Goal: Task Accomplishment & Management: Manage account settings

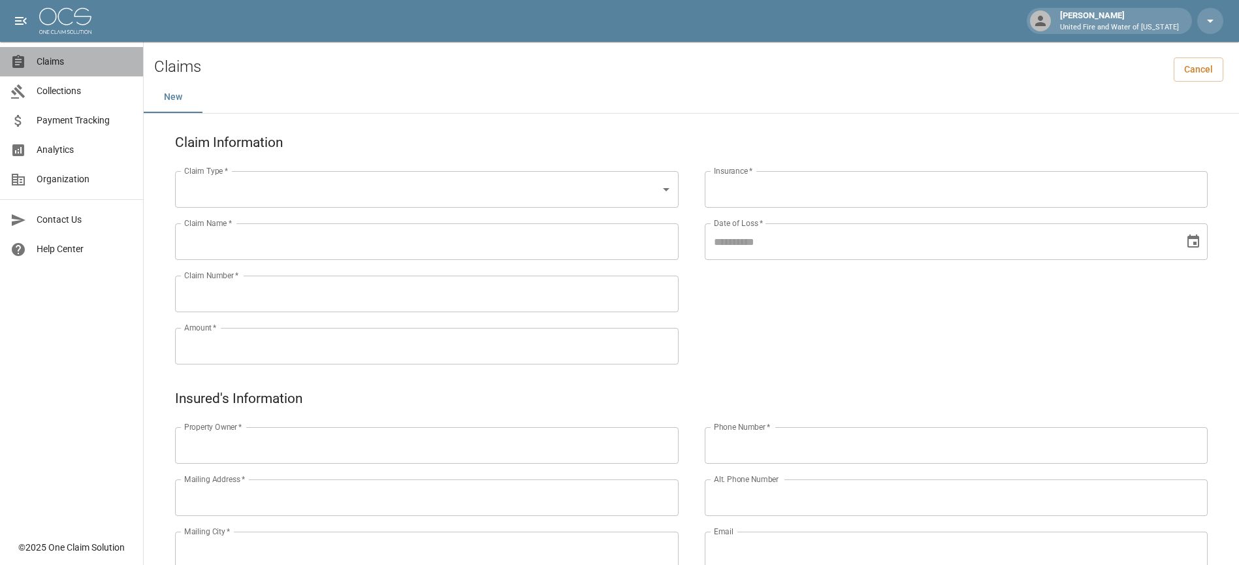
click at [77, 63] on span "Claims" at bounding box center [85, 62] width 96 height 14
click at [52, 61] on span "Claims" at bounding box center [85, 62] width 96 height 14
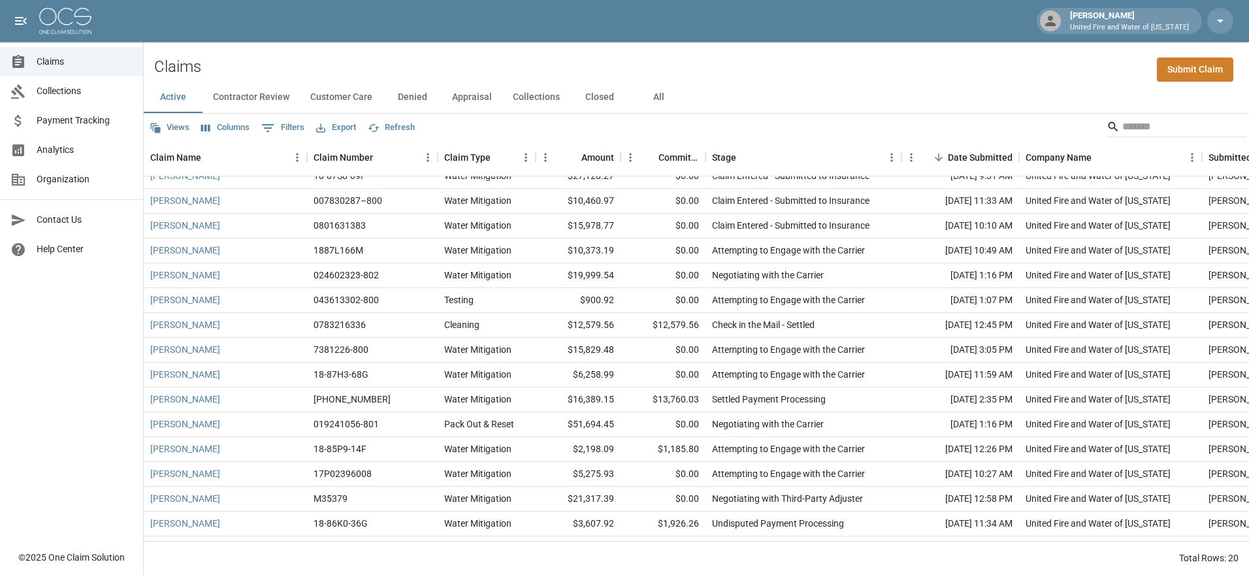
scroll to position [142, 0]
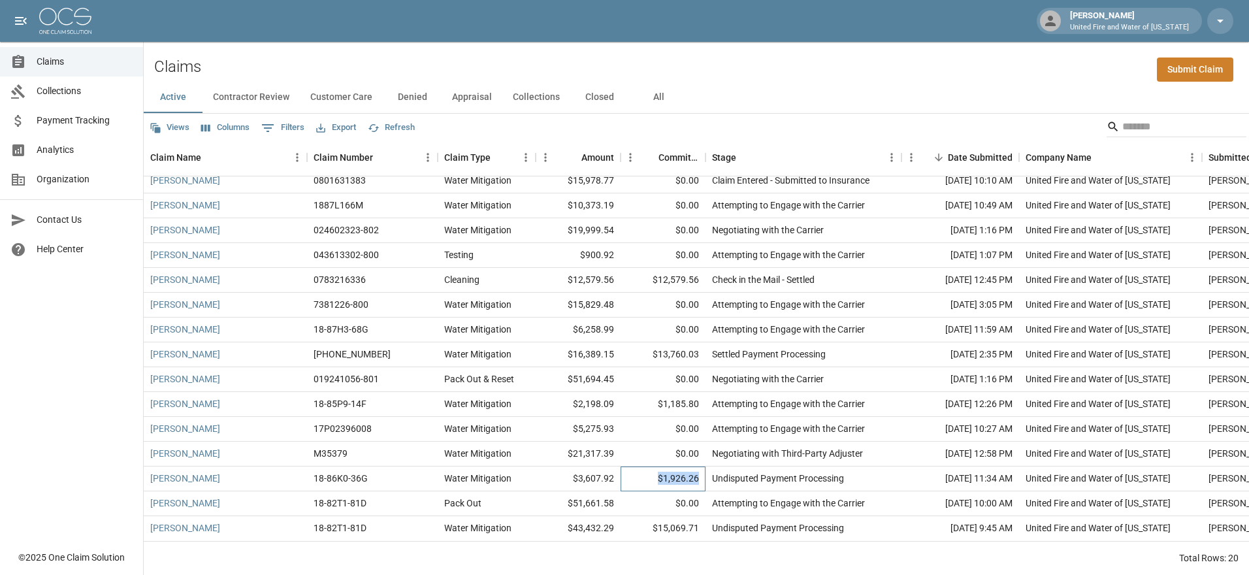
drag, startPoint x: 700, startPoint y: 468, endPoint x: 655, endPoint y: 465, distance: 45.2
click at [655, 466] on div "$1,926.26" at bounding box center [663, 478] width 85 height 25
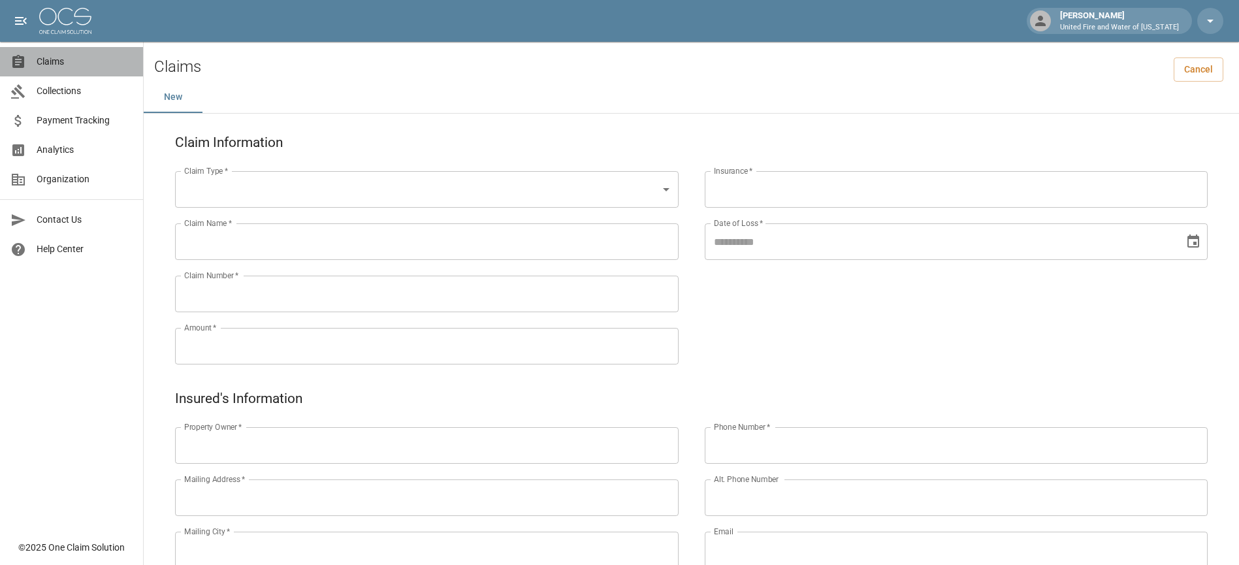
click at [88, 55] on span "Claims" at bounding box center [85, 62] width 96 height 14
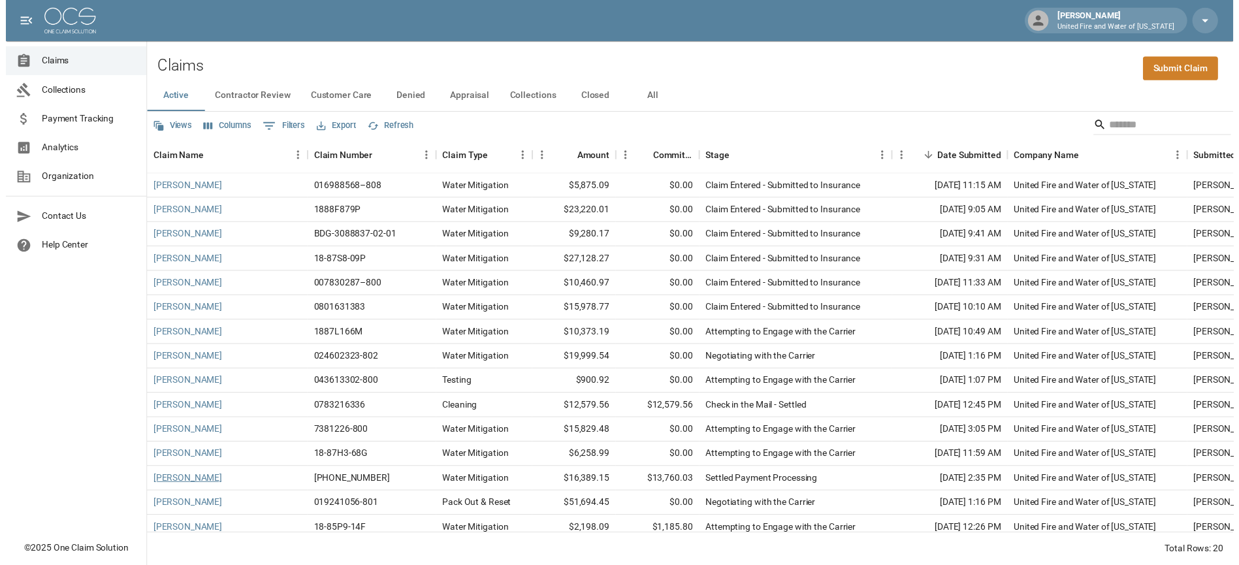
scroll to position [142, 0]
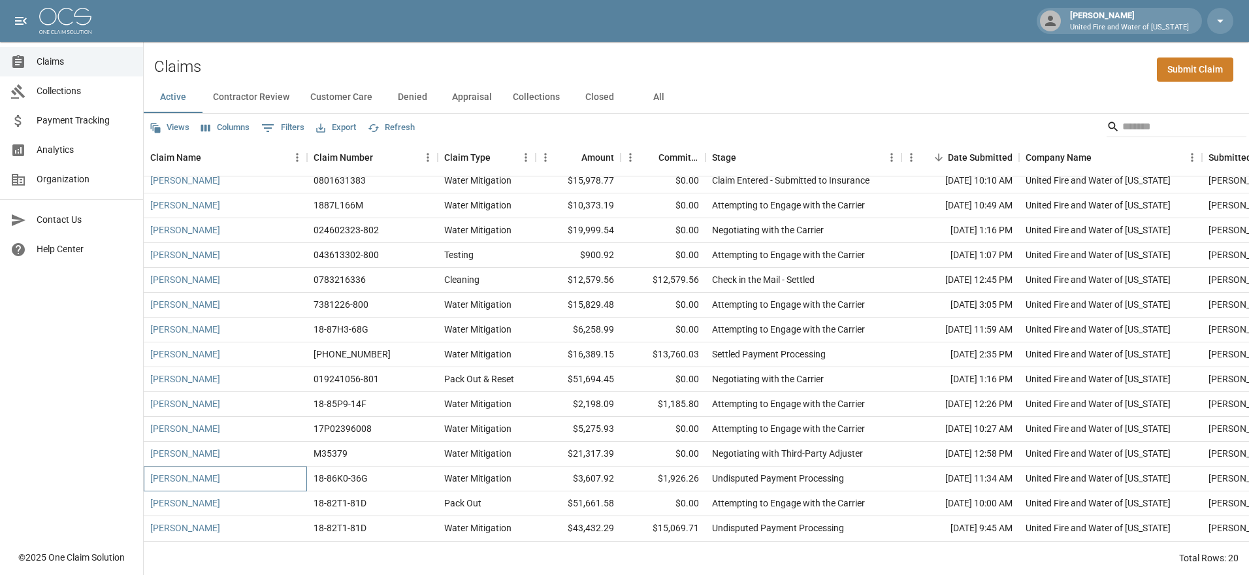
click at [190, 466] on div "[PERSON_NAME]" at bounding box center [225, 478] width 163 height 25
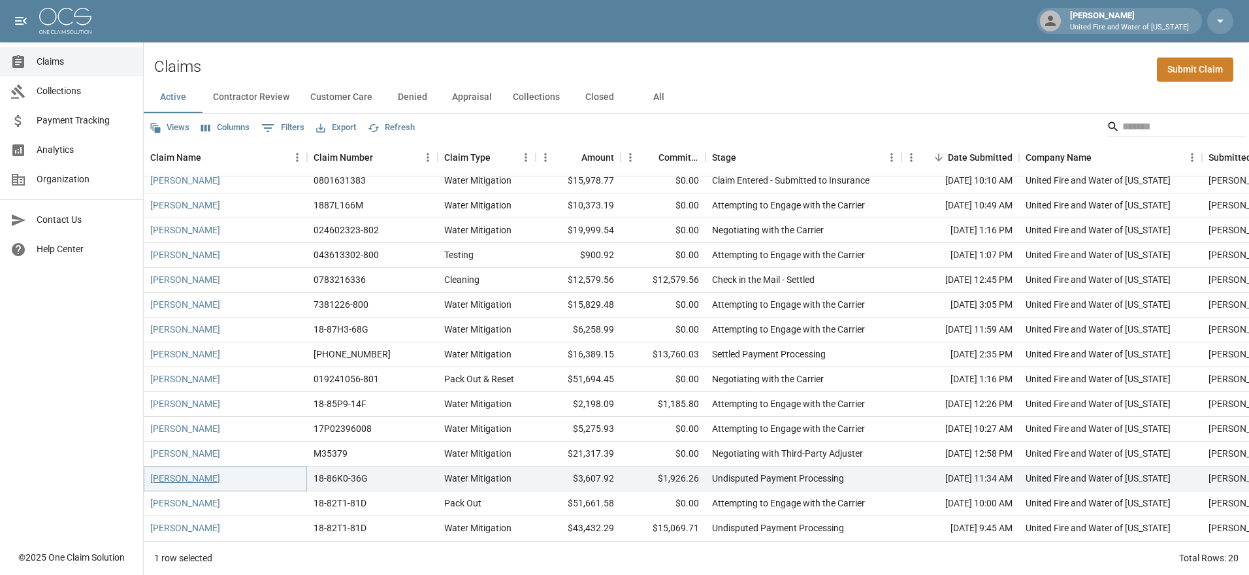
click at [197, 472] on link "[PERSON_NAME]" at bounding box center [185, 478] width 70 height 13
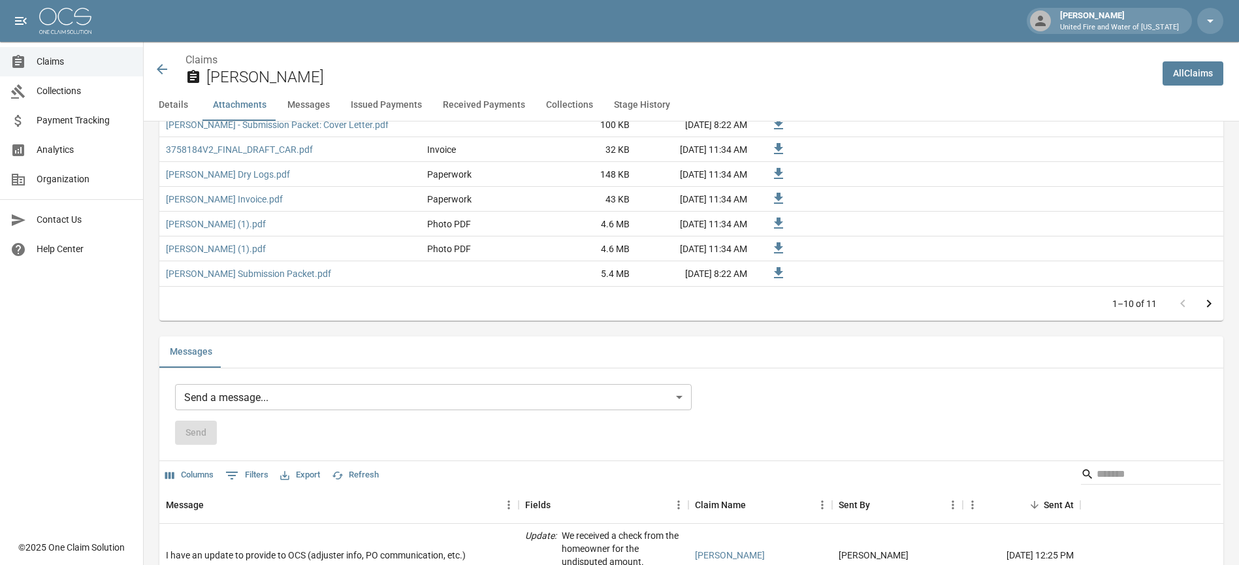
scroll to position [1132, 0]
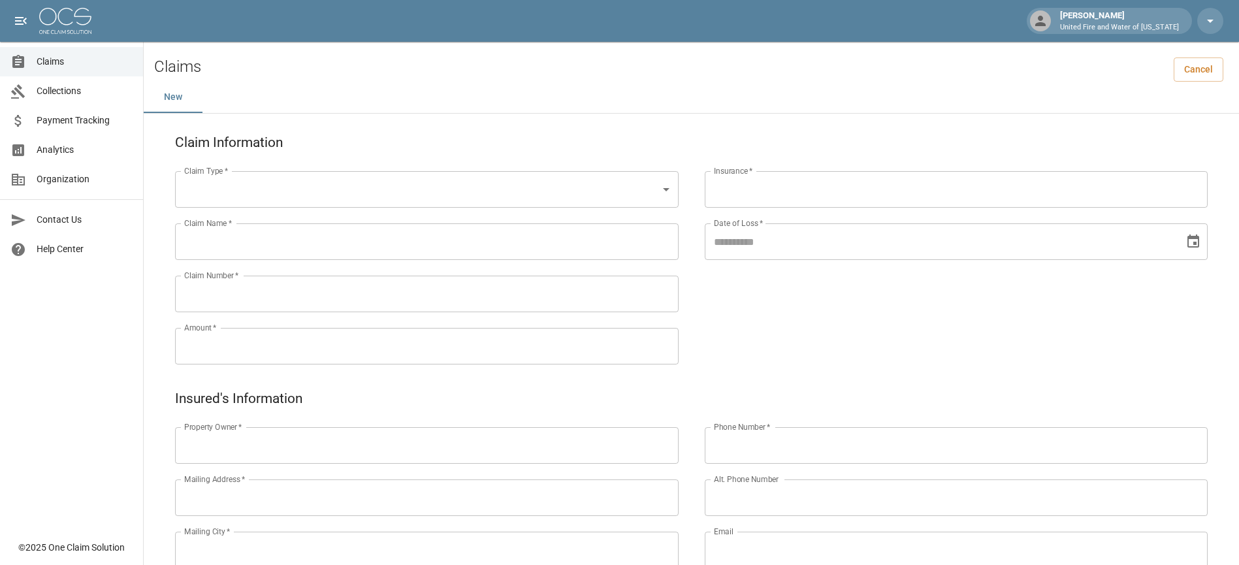
click at [51, 68] on span "Claims" at bounding box center [85, 62] width 96 height 14
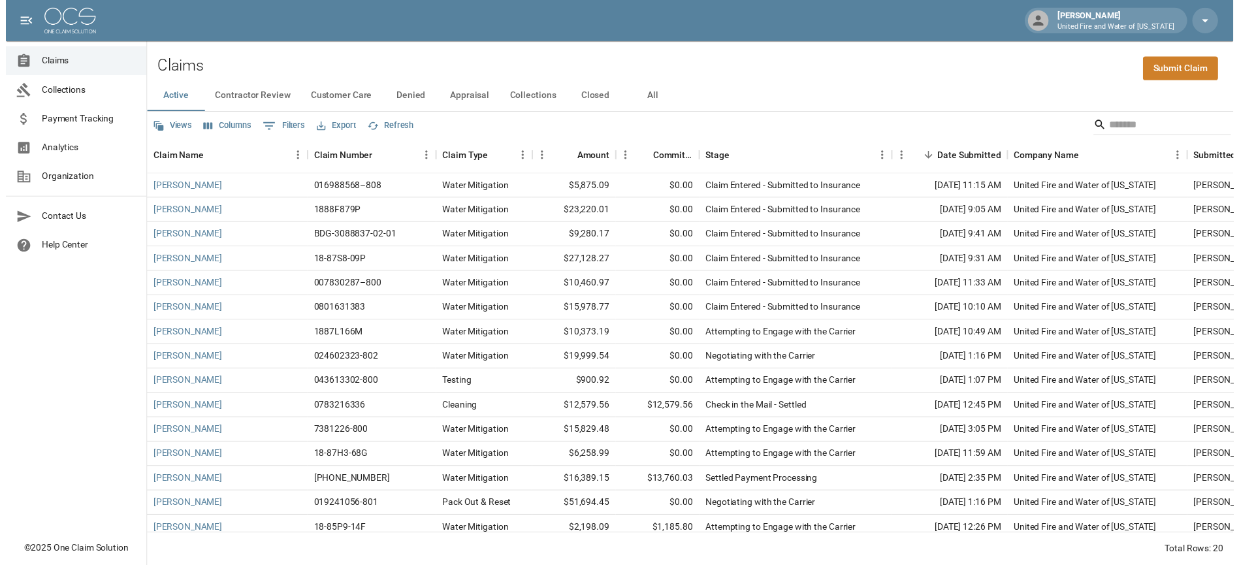
scroll to position [87, 0]
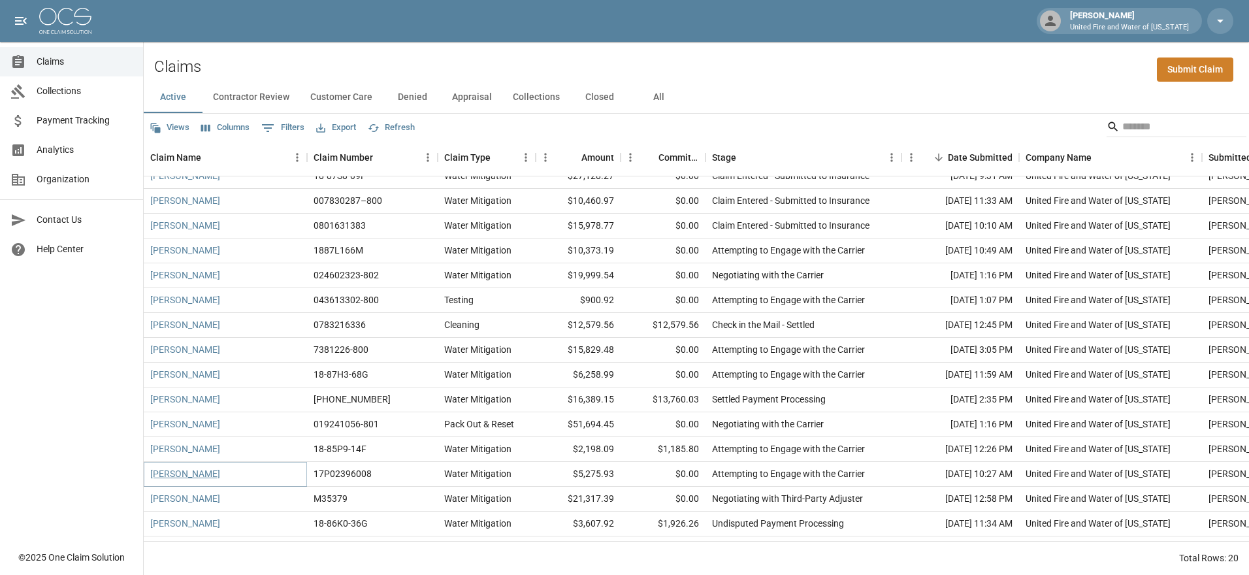
click at [183, 480] on link "[PERSON_NAME]" at bounding box center [185, 473] width 70 height 13
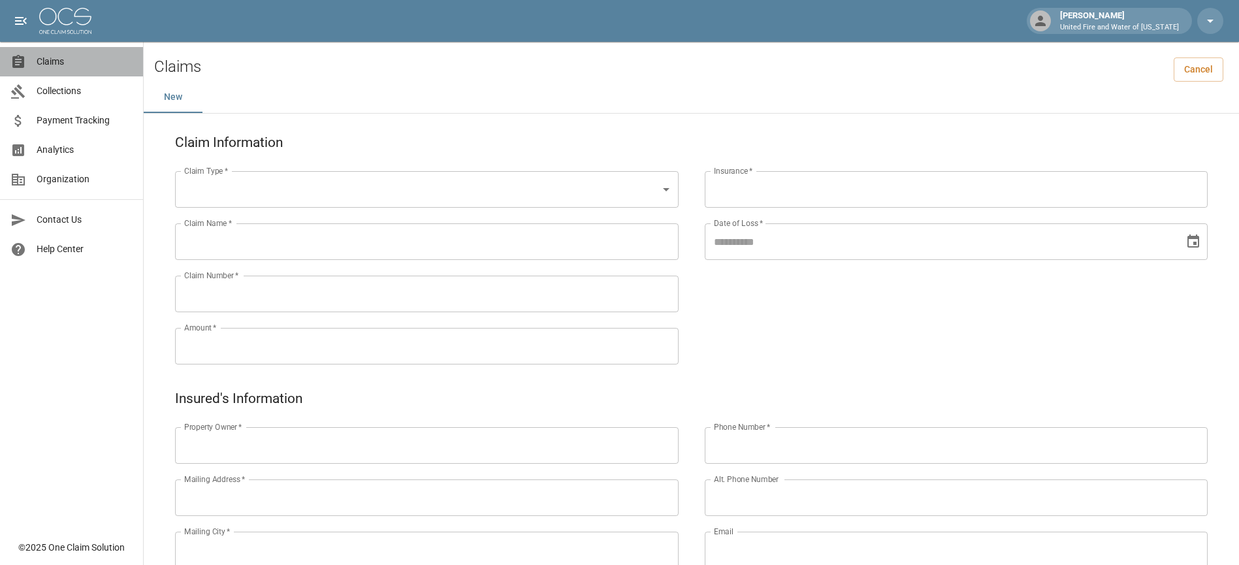
click at [72, 60] on span "Claims" at bounding box center [85, 62] width 96 height 14
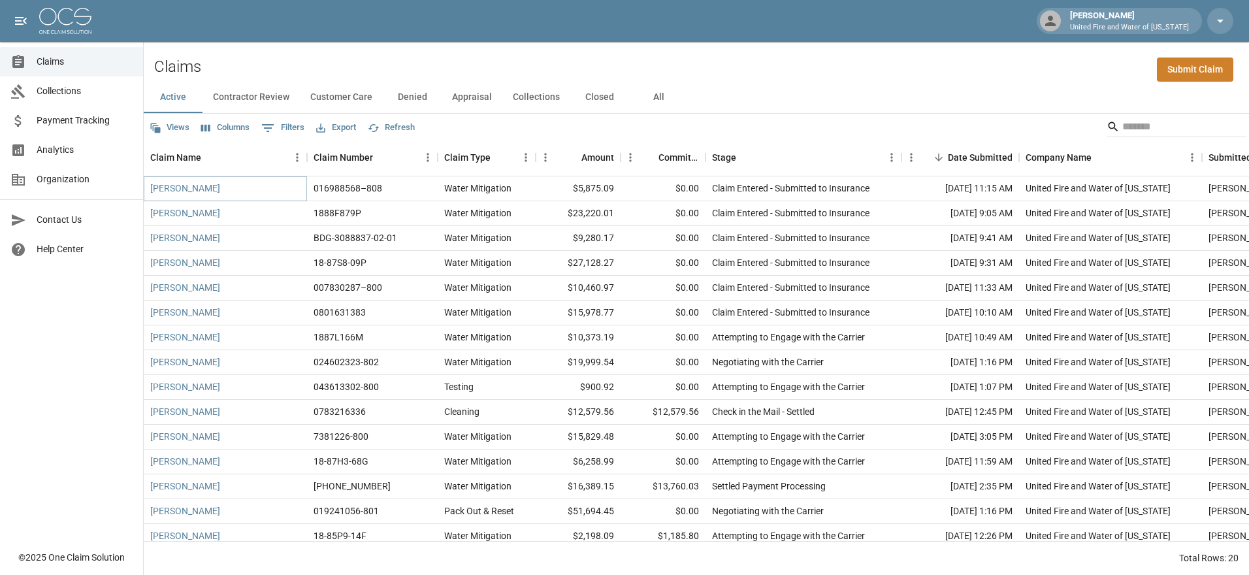
click at [171, 191] on link "[PERSON_NAME]" at bounding box center [185, 188] width 70 height 13
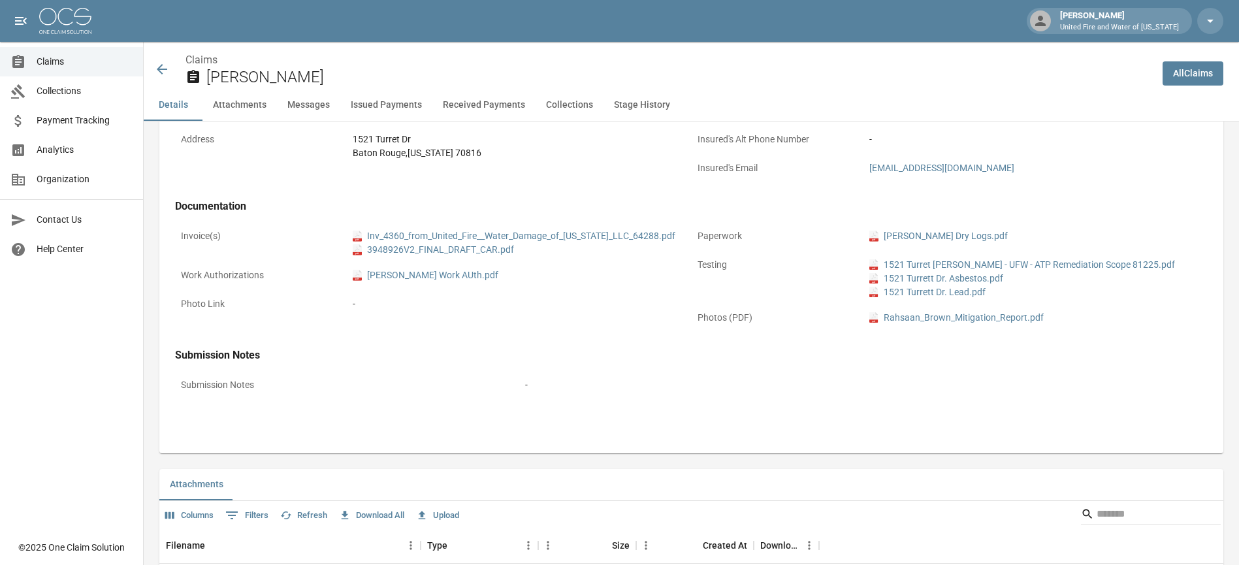
scroll to position [784, 0]
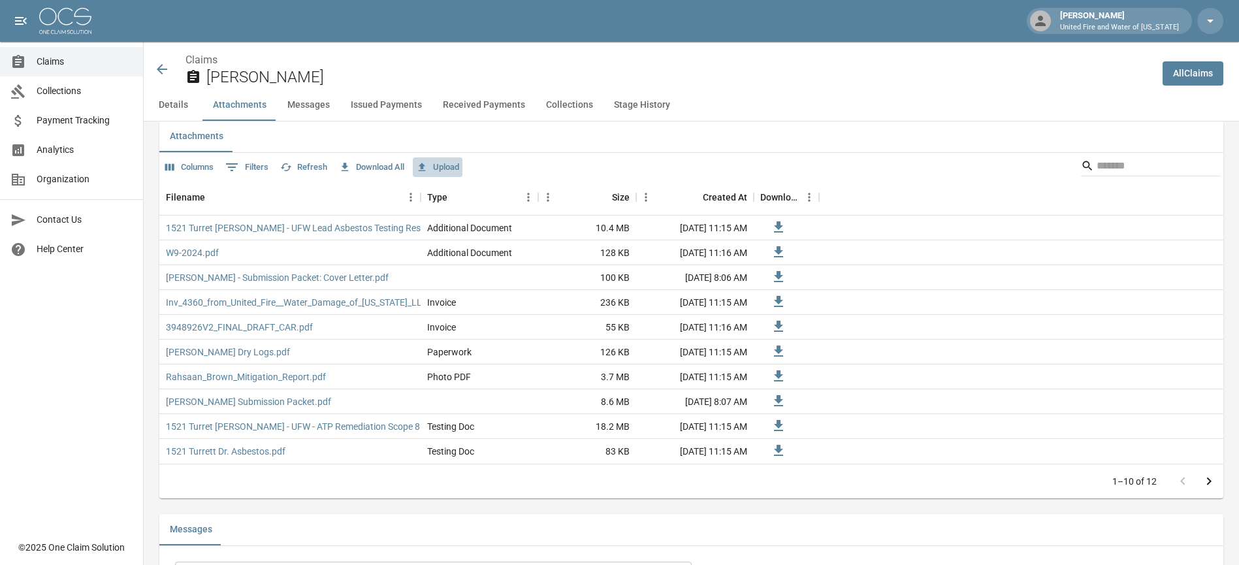
click at [444, 166] on button "Upload" at bounding box center [438, 167] width 50 height 20
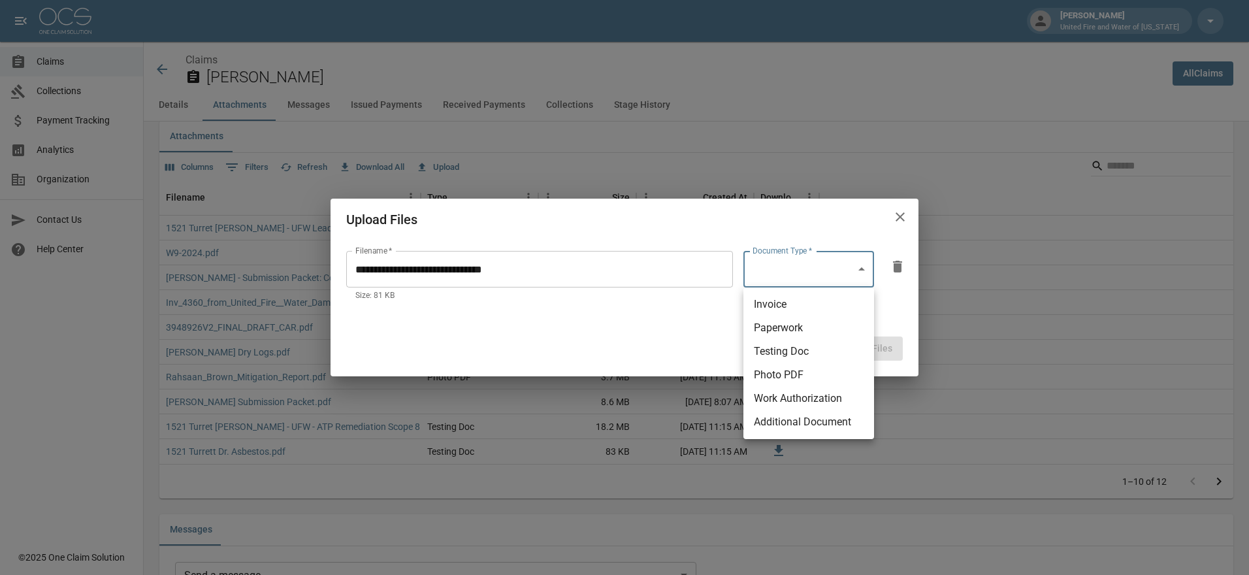
click at [833, 270] on body "[PERSON_NAME] United Fire and Water of [US_STATE] Claims Collections Payment Tr…" at bounding box center [624, 556] width 1249 height 2680
click at [815, 412] on li "Additional Document" at bounding box center [808, 422] width 131 height 24
type input "**********"
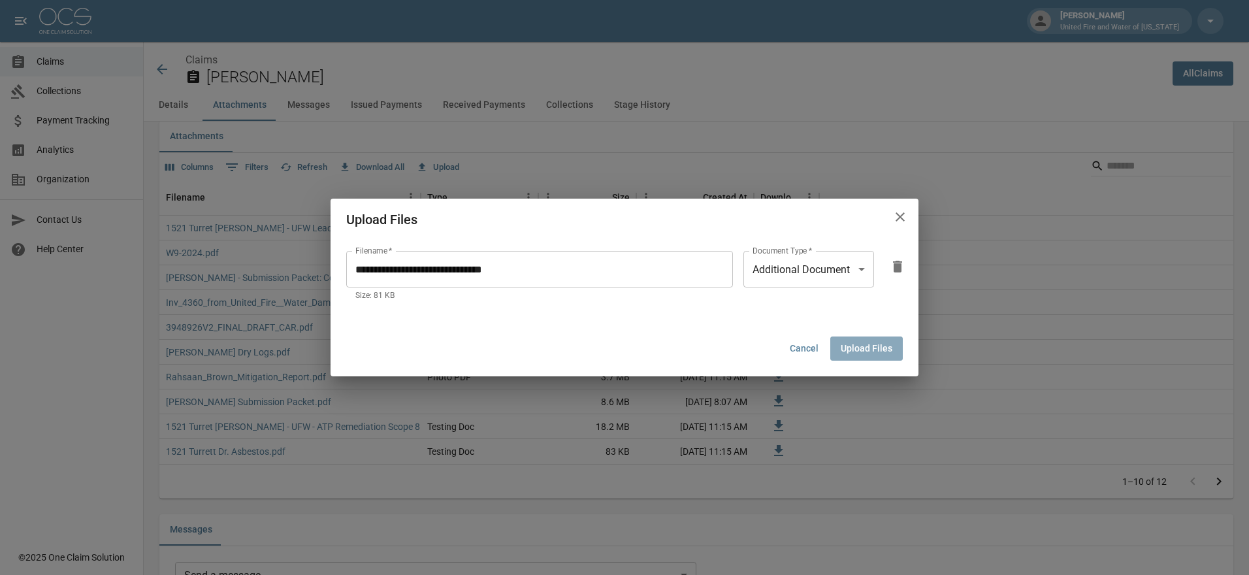
click at [869, 342] on button "Upload Files" at bounding box center [866, 348] width 73 height 24
